Goal: Information Seeking & Learning: Find specific fact

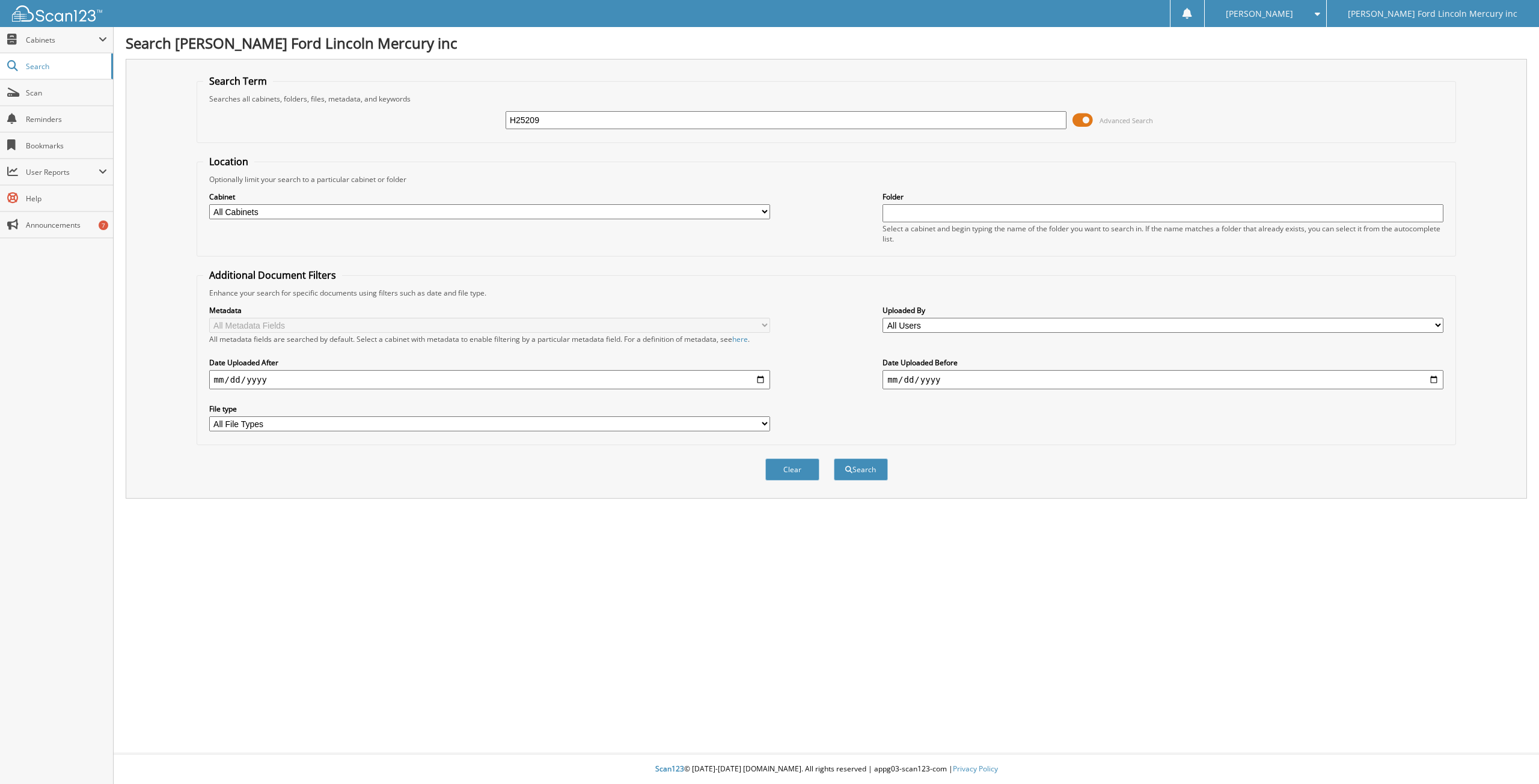
type input "H25209"
click at [833, 458] on button "Search" at bounding box center [861, 469] width 54 height 22
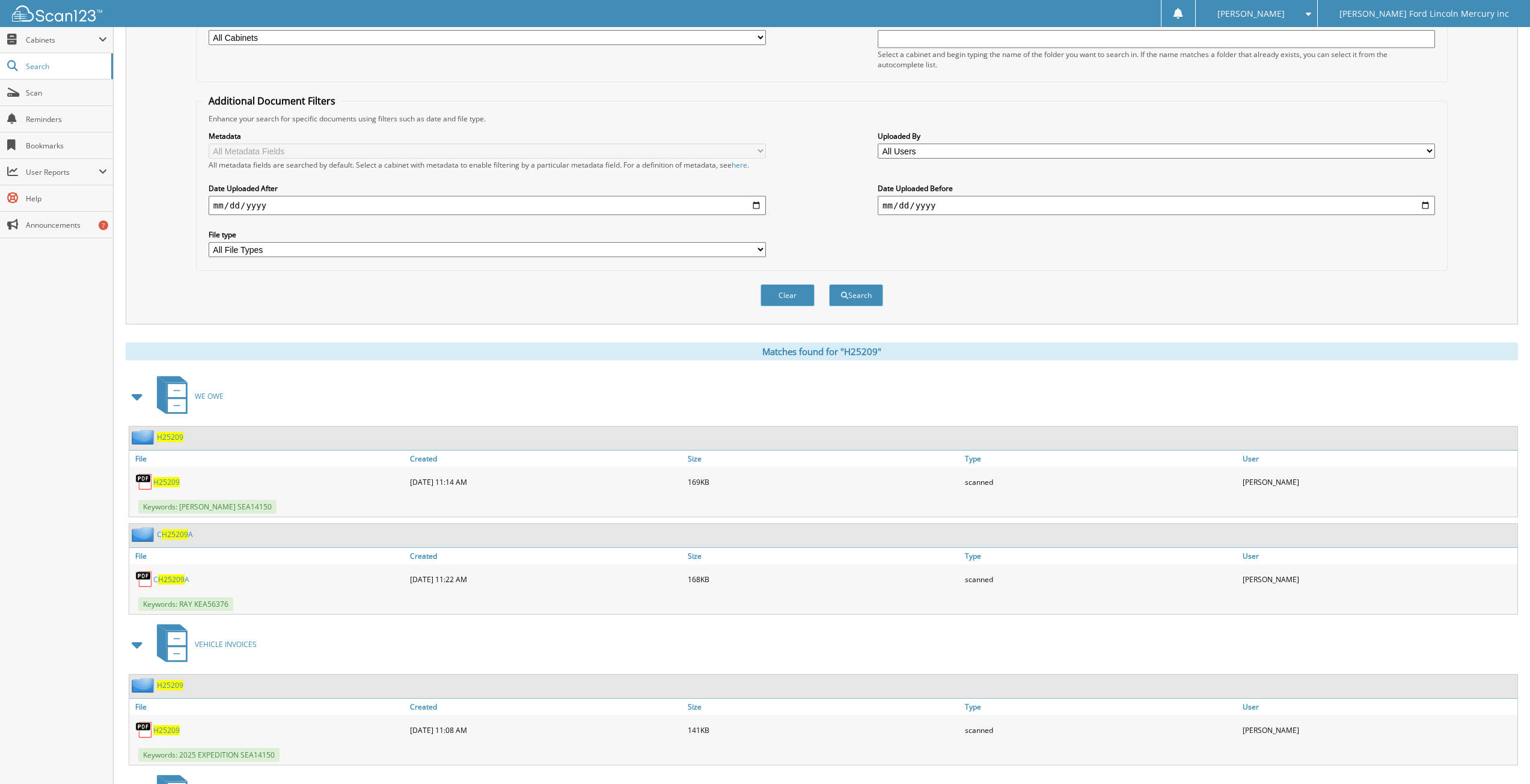
scroll to position [180, 0]
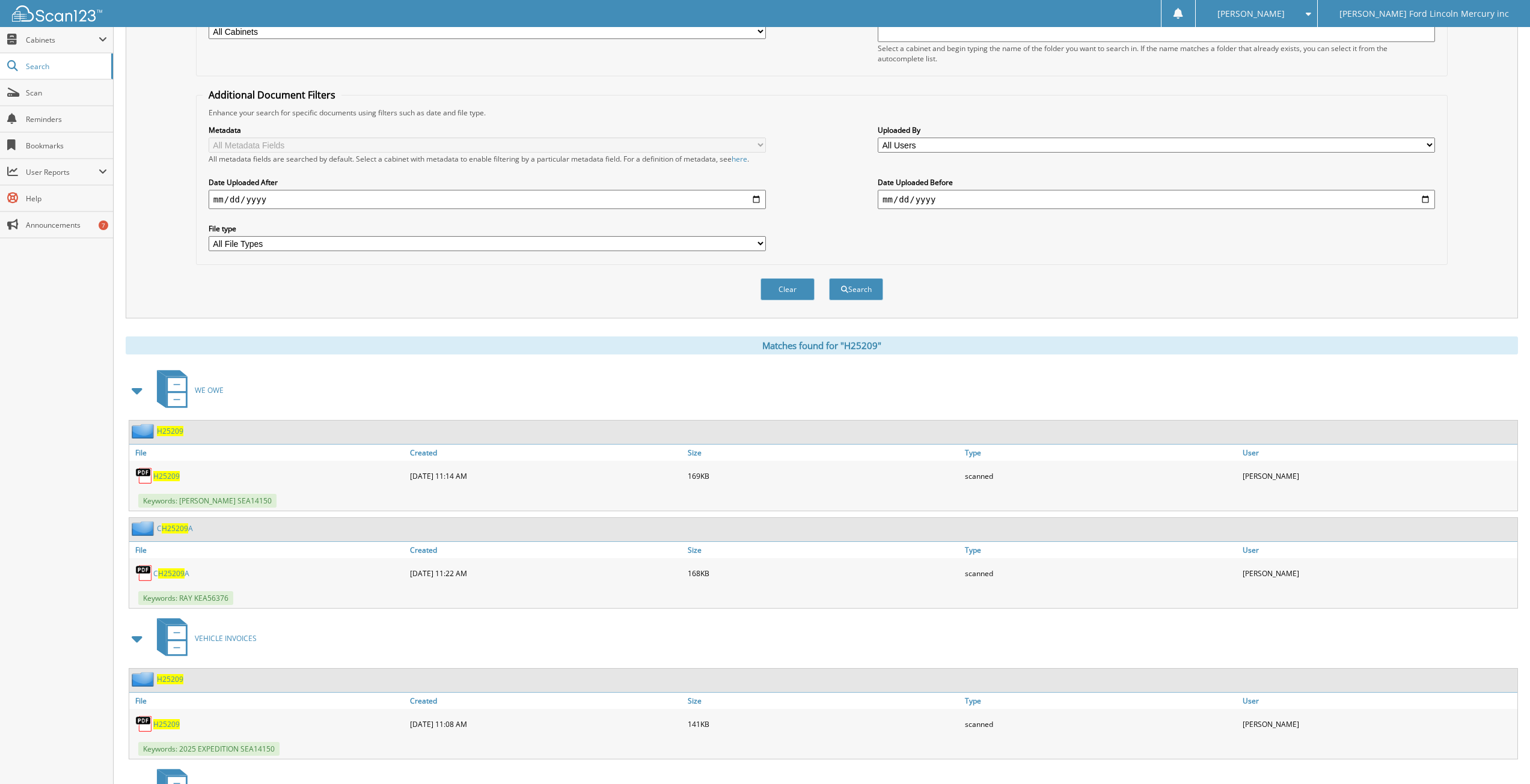
click at [170, 477] on span "H25209" at bounding box center [166, 476] width 26 height 10
